Goal: Check status: Check status

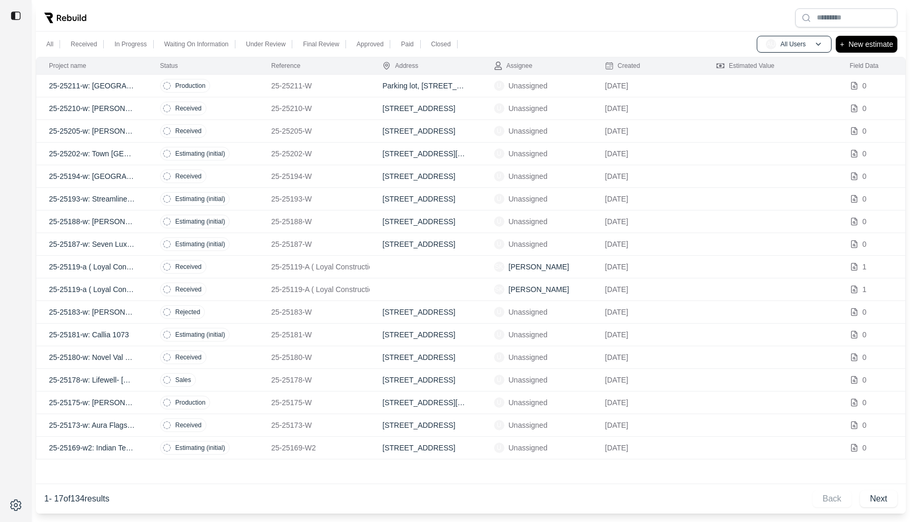
click at [238, 84] on td "Production" at bounding box center [202, 86] width 111 height 23
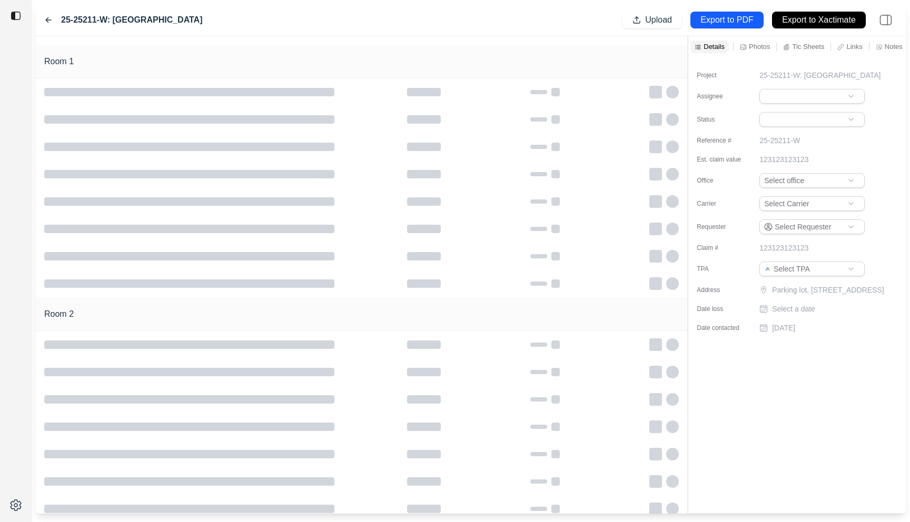
click at [366, 46] on div "Room 1" at bounding box center [361, 62] width 651 height 34
click at [49, 18] on icon at bounding box center [48, 20] width 8 height 8
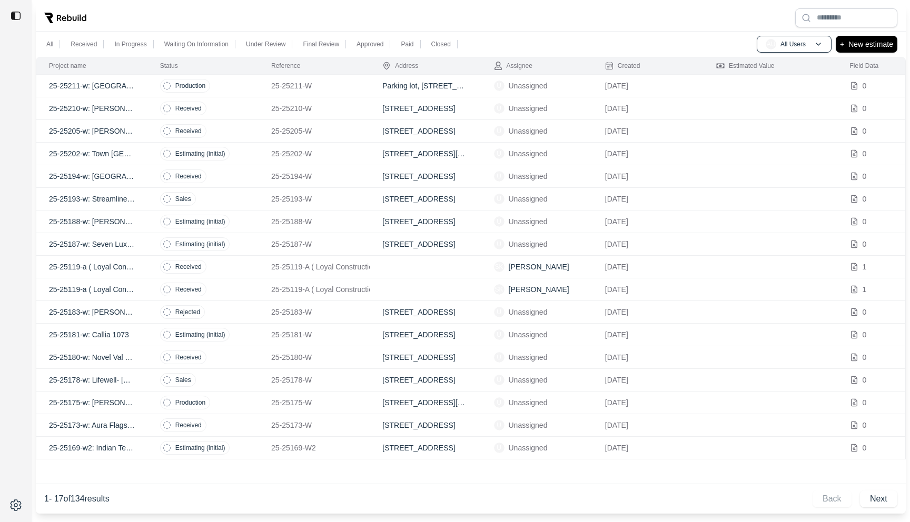
click at [148, 86] on td "Production" at bounding box center [202, 86] width 111 height 23
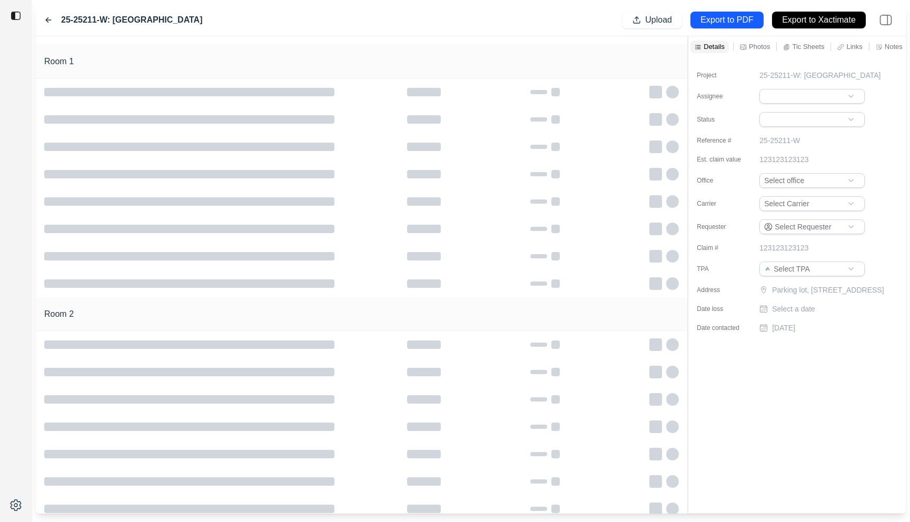
click at [48, 19] on icon at bounding box center [48, 20] width 8 height 8
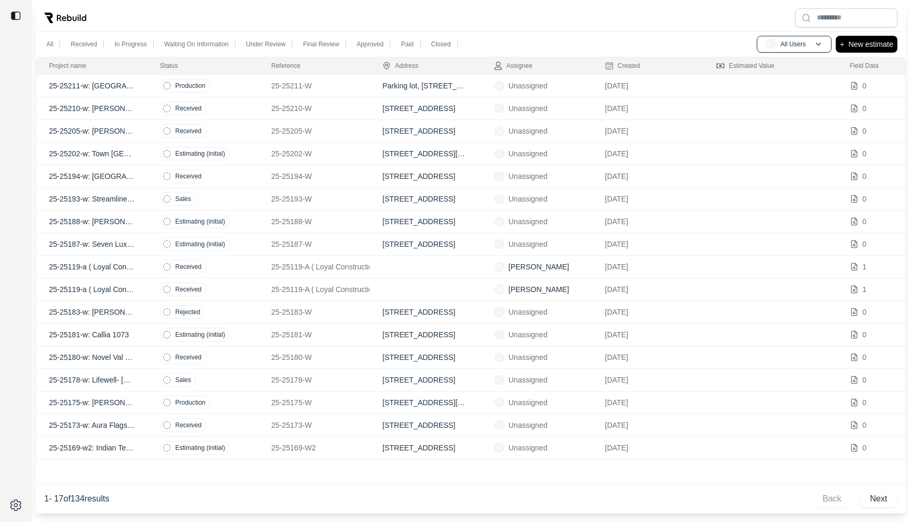
click at [336, 132] on p "25-25205-W" at bounding box center [314, 131] width 86 height 11
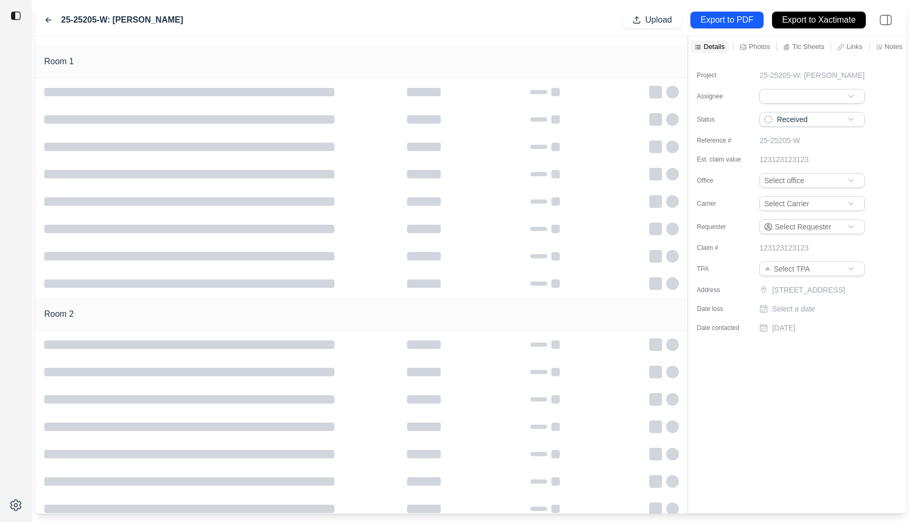
click at [47, 19] on icon at bounding box center [48, 20] width 5 height 5
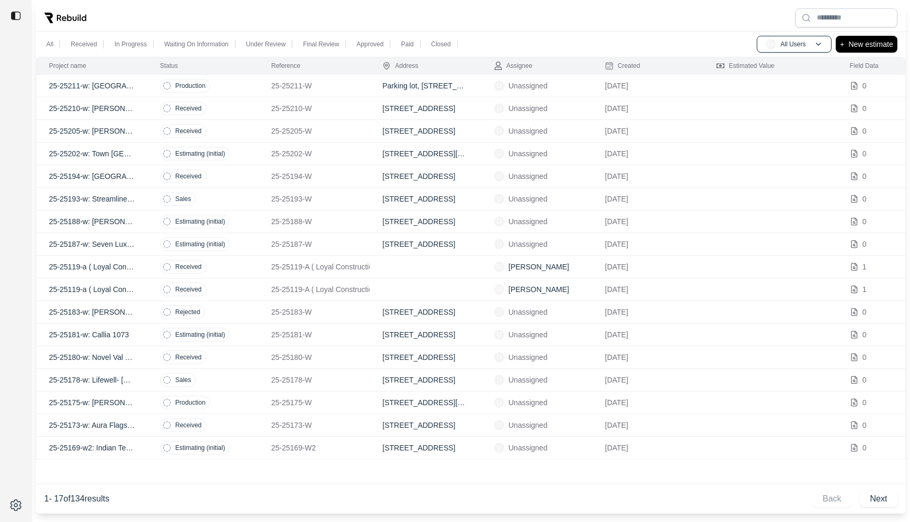
click at [252, 151] on td "Estimating (initial)" at bounding box center [202, 154] width 111 height 23
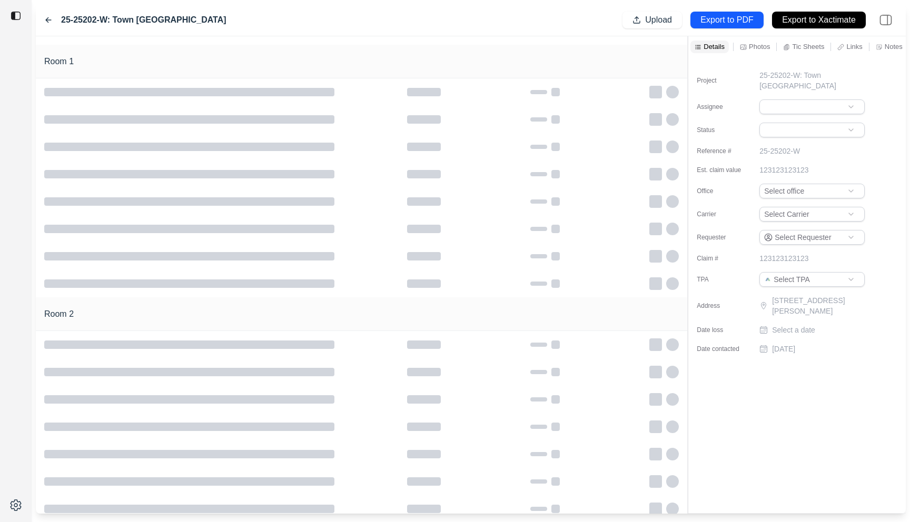
click at [49, 18] on icon at bounding box center [48, 20] width 8 height 8
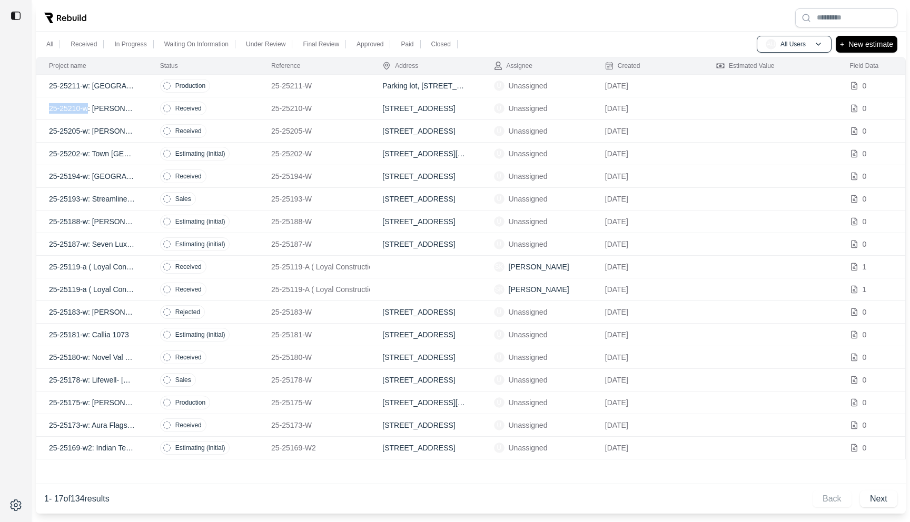
drag, startPoint x: 49, startPoint y: 110, endPoint x: 86, endPoint y: 112, distance: 37.4
click at [86, 112] on p "25-25210-w: [PERSON_NAME]" at bounding box center [92, 108] width 86 height 11
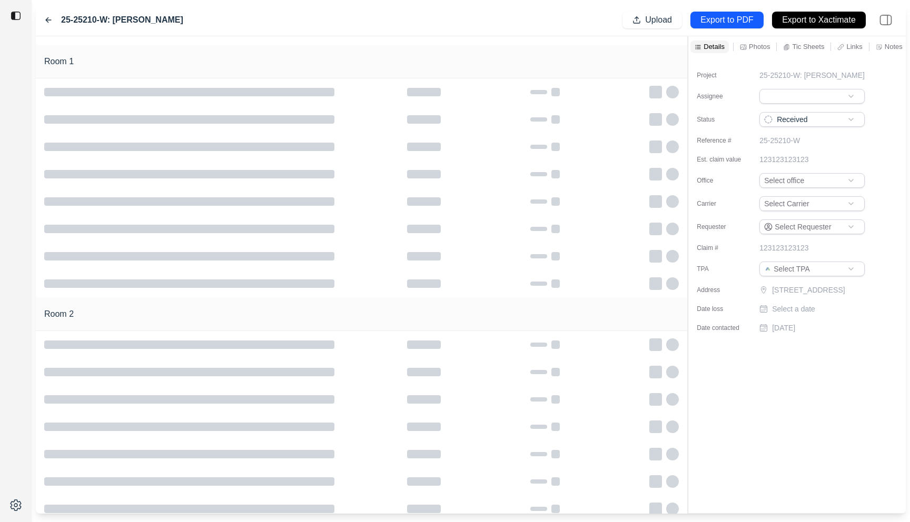
click at [47, 19] on icon at bounding box center [48, 20] width 8 height 8
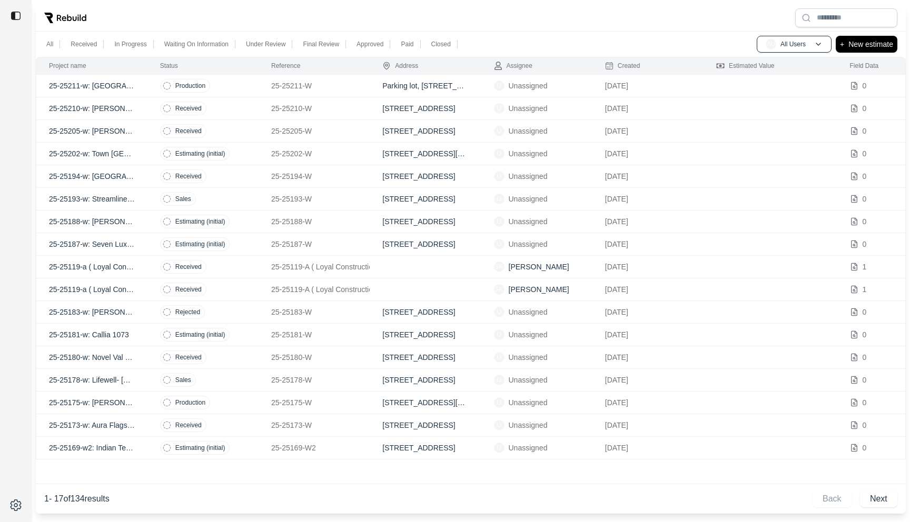
click at [313, 1] on div "All Received In Progress Waiting On Information Under Review Final Review Appro…" at bounding box center [455, 261] width 910 height 522
drag, startPoint x: 271, startPoint y: 110, endPoint x: 319, endPoint y: 110, distance: 47.9
click at [319, 110] on p "25-25210-W" at bounding box center [314, 108] width 86 height 11
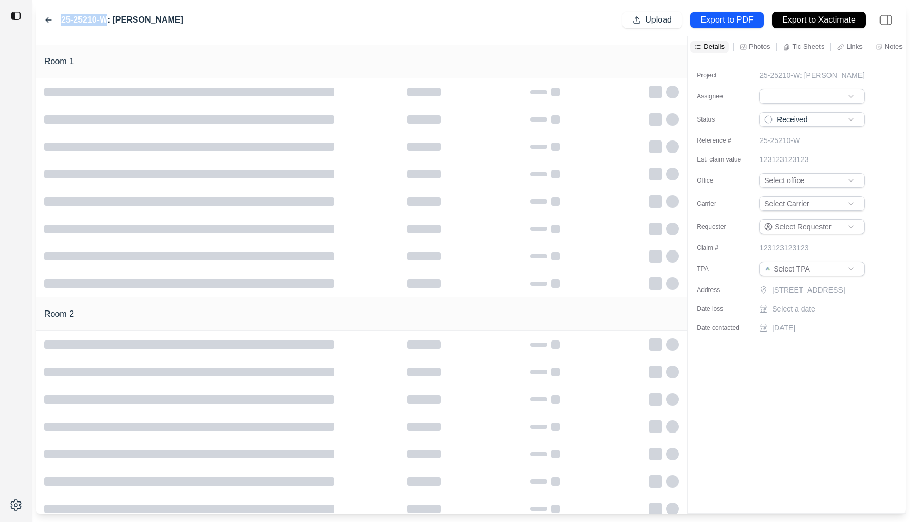
drag, startPoint x: 60, startPoint y: 21, endPoint x: 105, endPoint y: 22, distance: 45.3
click at [105, 22] on div "25-25210-W: [PERSON_NAME]" at bounding box center [113, 20] width 139 height 13
copy label "25-25210-W"
click at [48, 19] on icon at bounding box center [48, 20] width 8 height 8
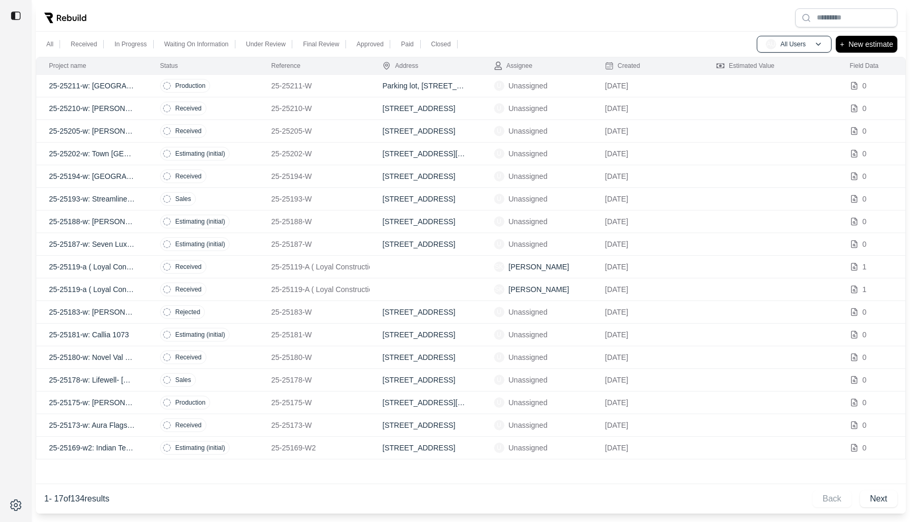
click at [240, 113] on td "Received" at bounding box center [202, 108] width 111 height 23
